Goal: Navigation & Orientation: Find specific page/section

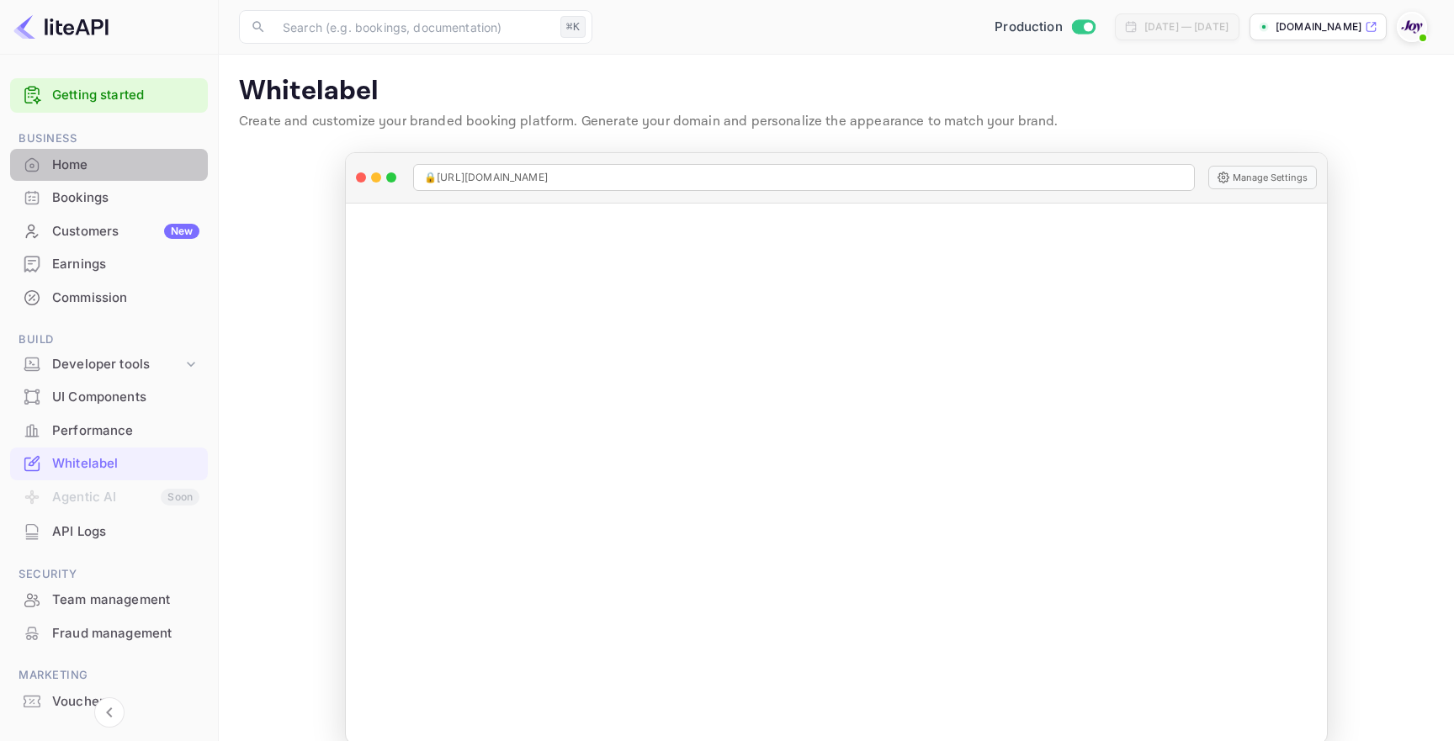
click at [125, 173] on div "Home" at bounding box center [125, 165] width 147 height 19
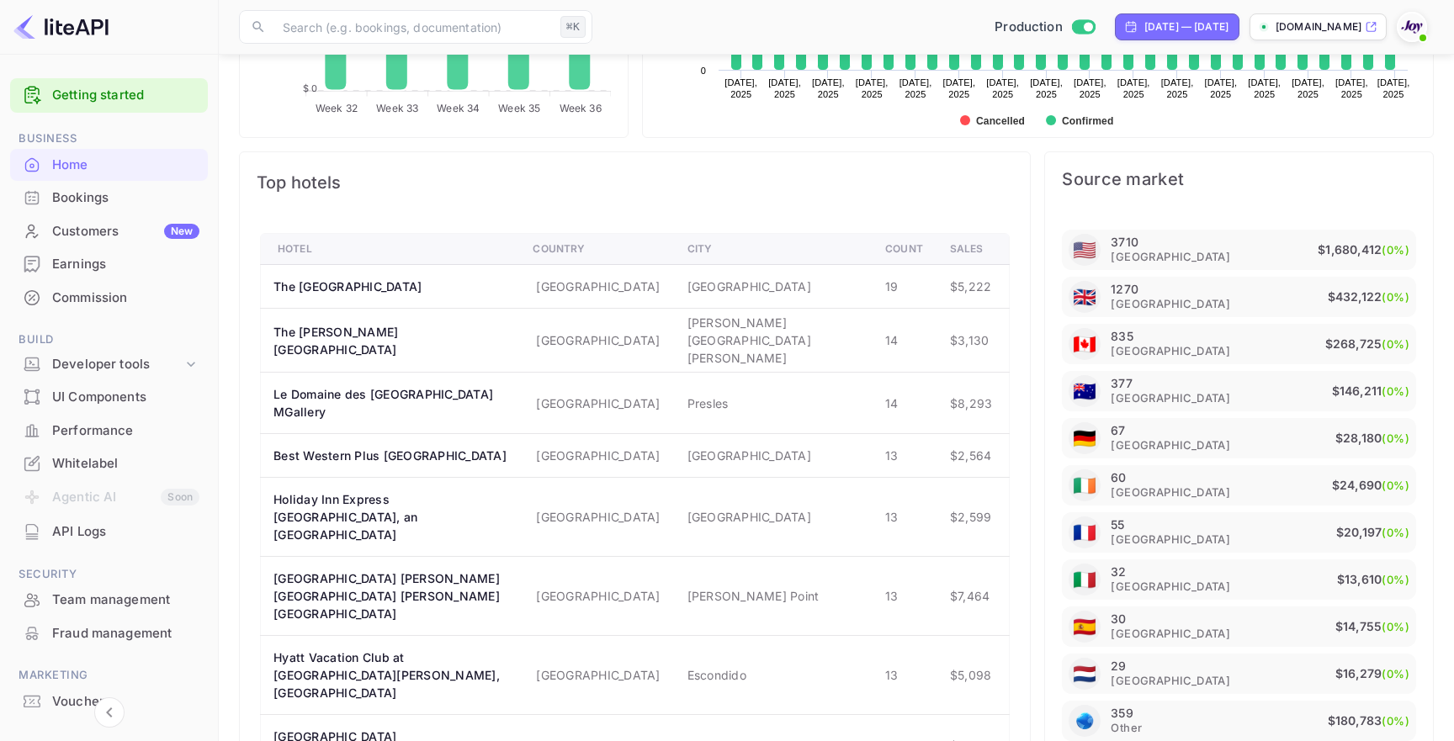
scroll to position [906, 0]
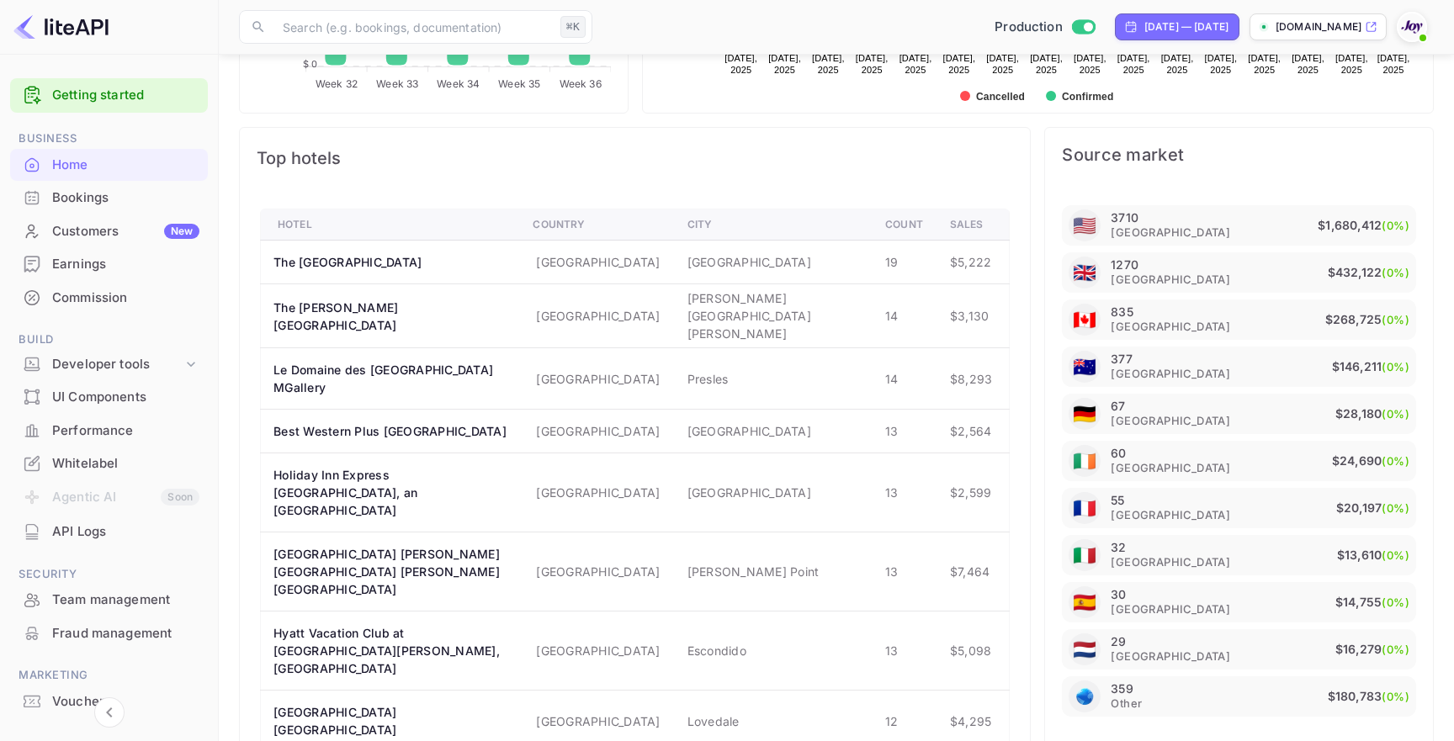
click at [855, 182] on div "Top hotels" at bounding box center [635, 158] width 790 height 61
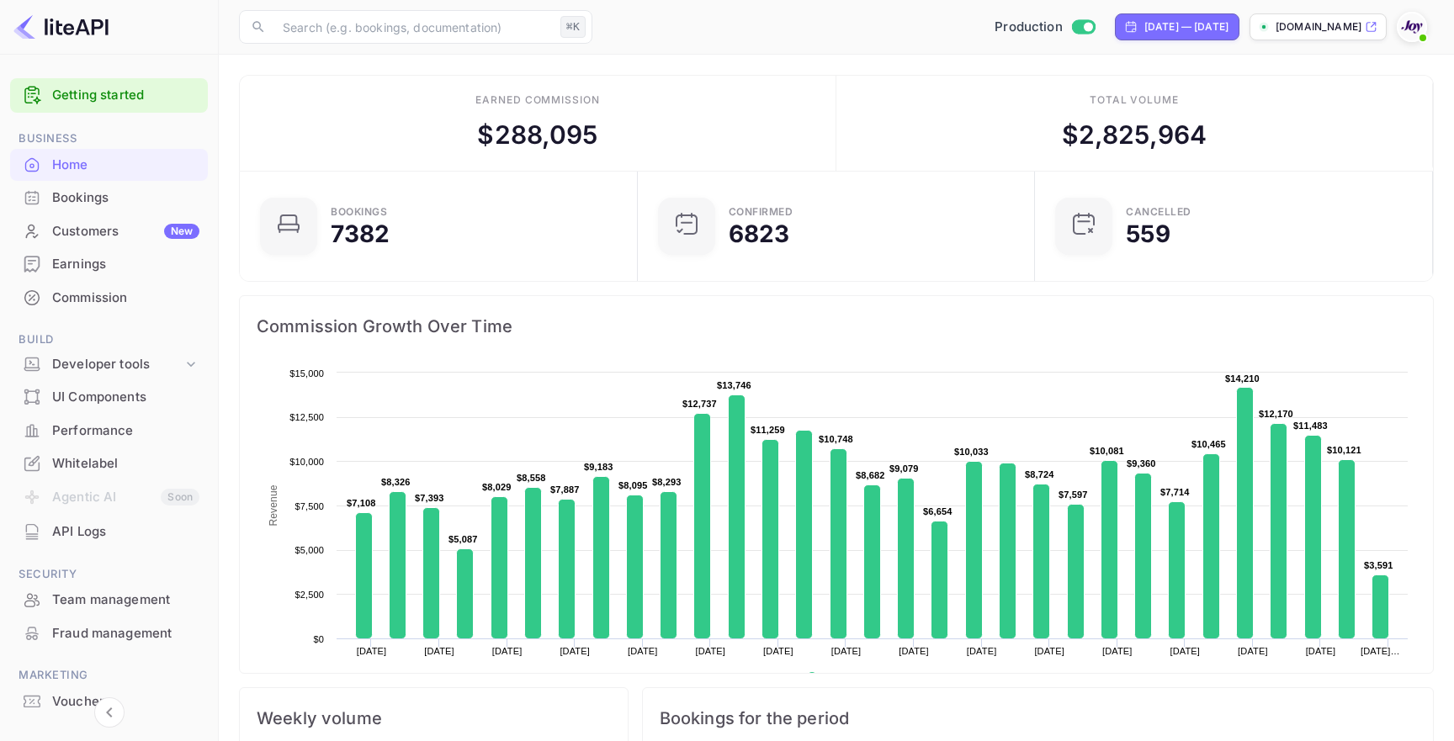
click at [872, 44] on div "​ ⌘K ​ Production [DATE] — [DATE] [DOMAIN_NAME]" at bounding box center [836, 27] width 1235 height 54
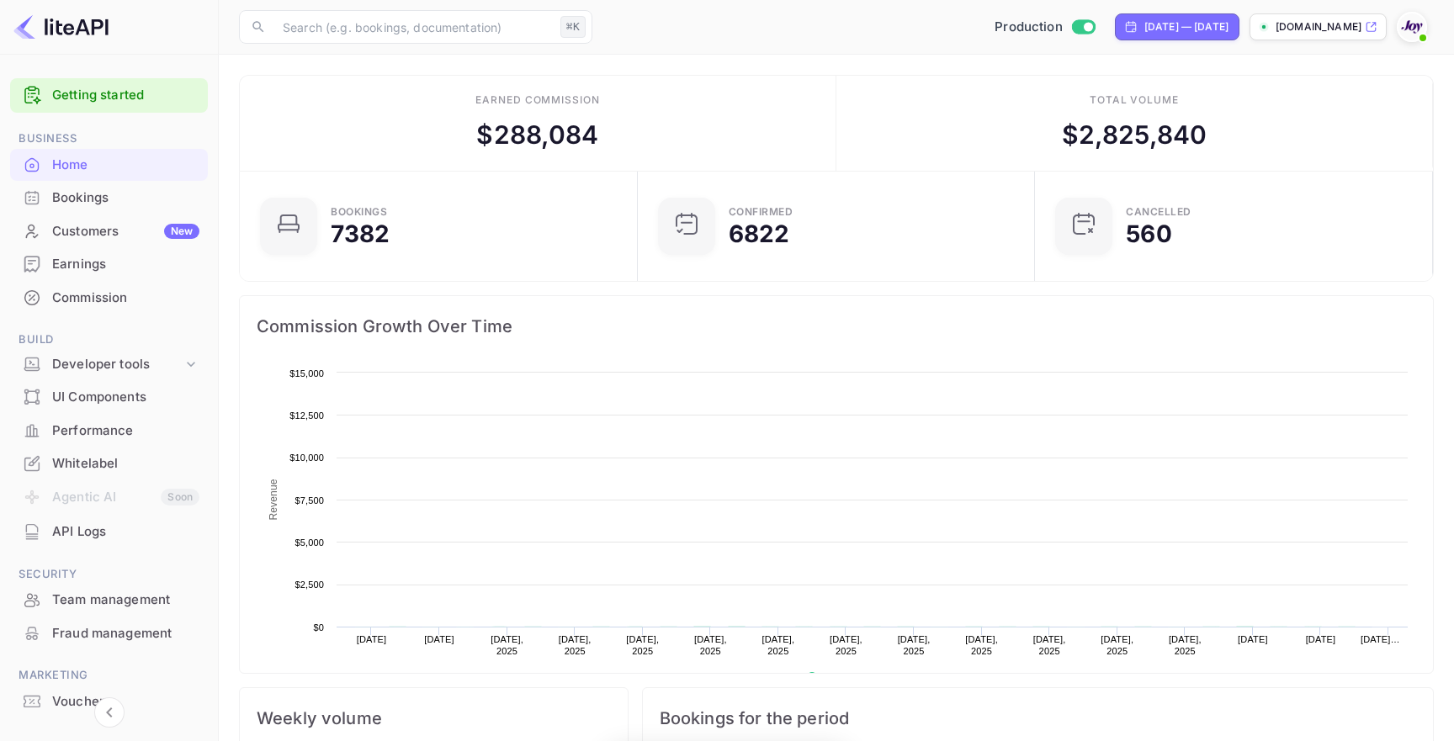
scroll to position [273, 388]
